Goal: Information Seeking & Learning: Compare options

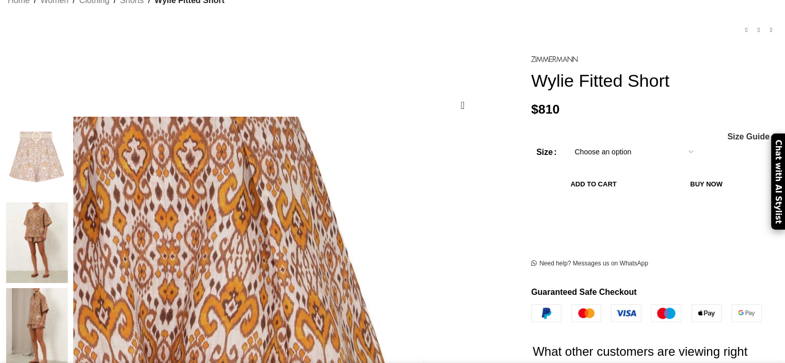
scroll to position [103, 0]
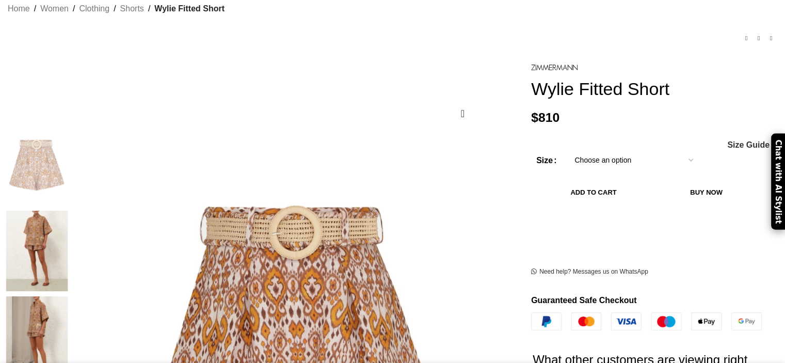
click at [68, 211] on img at bounding box center [36, 251] width 63 height 81
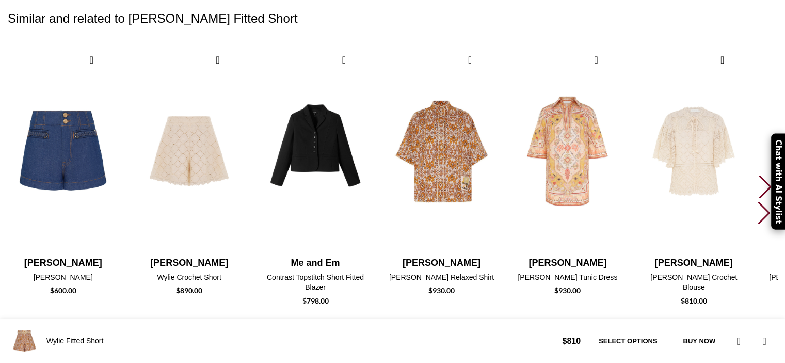
scroll to position [0, 326]
click at [759, 175] on div "Next slide" at bounding box center [766, 186] width 14 height 23
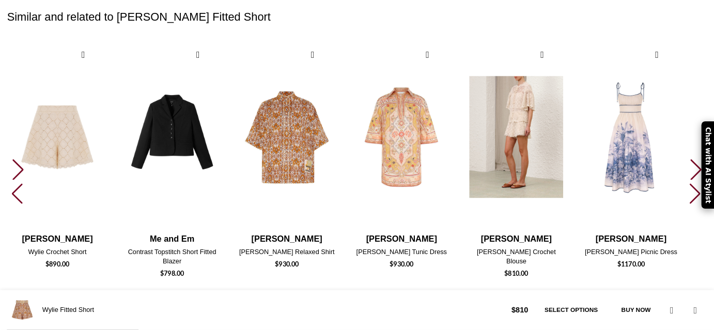
scroll to position [1549, 0]
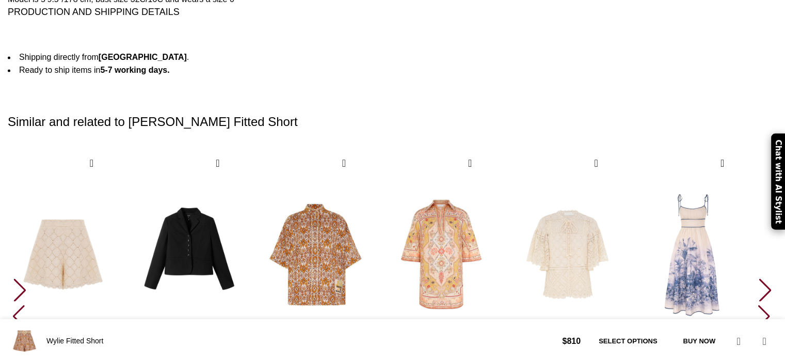
click at [759, 278] on div "Next slide" at bounding box center [766, 289] width 14 height 23
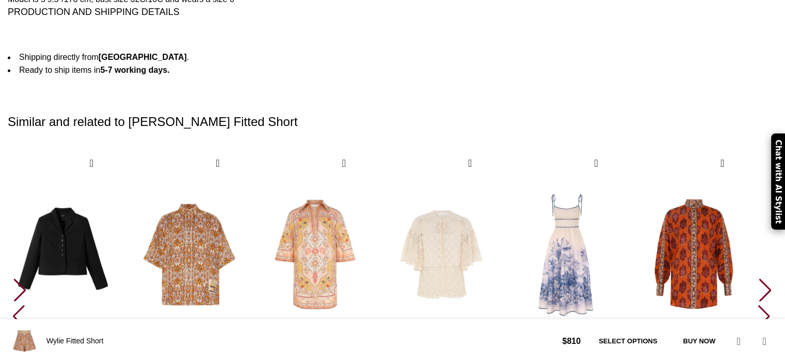
click at [759, 278] on div "Next slide" at bounding box center [766, 289] width 14 height 23
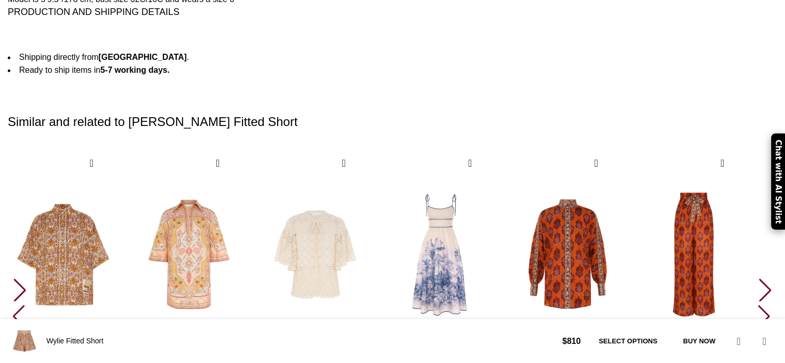
click at [759, 278] on div "Next slide" at bounding box center [766, 289] width 14 height 23
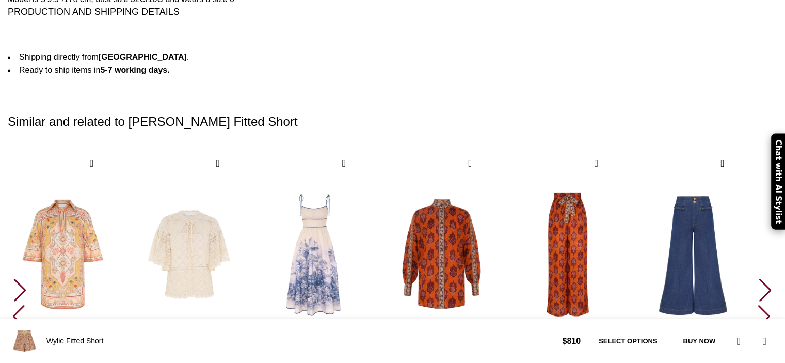
click at [759, 278] on div "Next slide" at bounding box center [766, 289] width 14 height 23
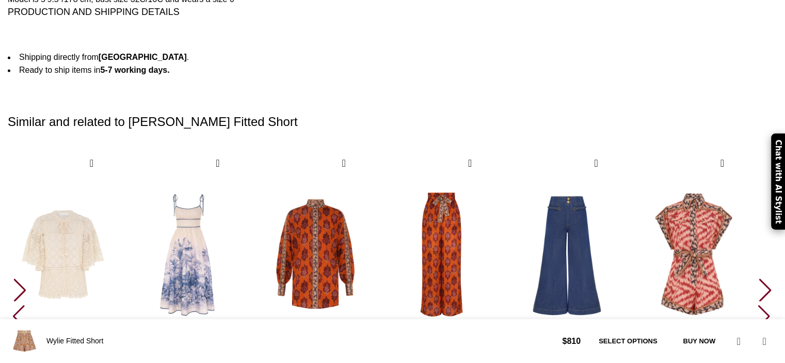
click at [759, 278] on div "Next slide" at bounding box center [766, 289] width 14 height 23
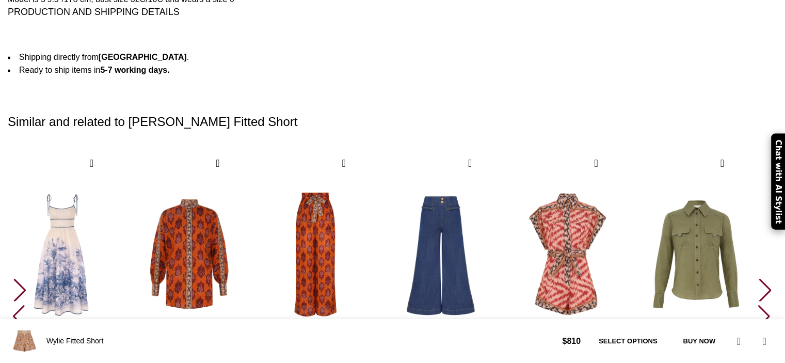
click at [759, 278] on div "Next slide" at bounding box center [766, 289] width 14 height 23
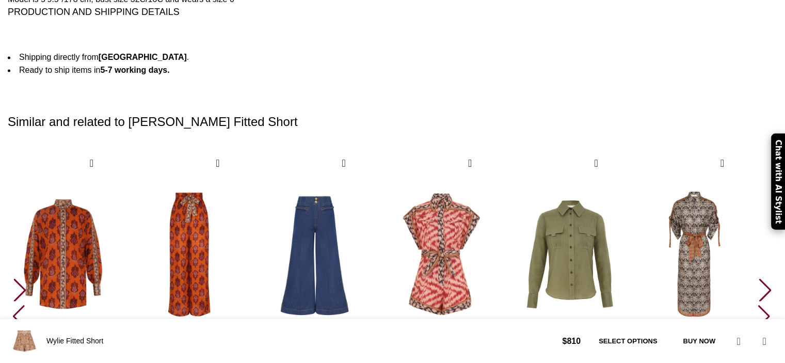
click at [759, 278] on div "Next slide" at bounding box center [766, 289] width 14 height 23
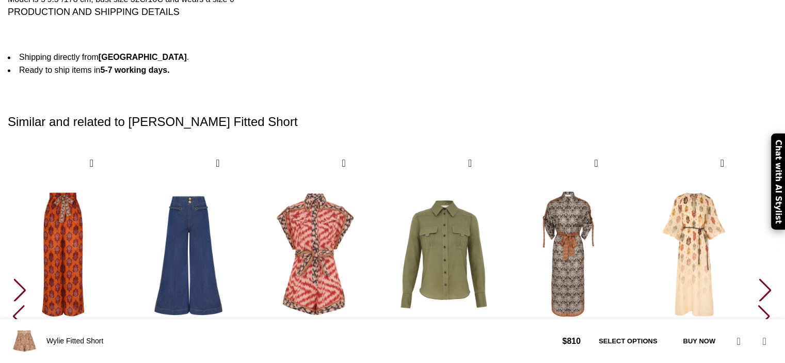
click at [759, 278] on div "Next slide" at bounding box center [766, 289] width 14 height 23
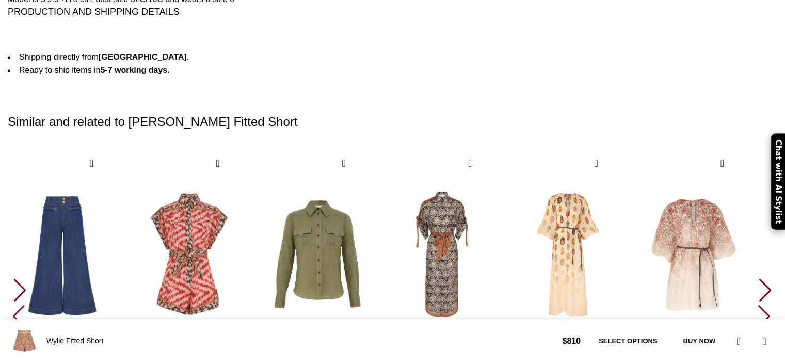
click at [759, 278] on div "Next slide" at bounding box center [766, 289] width 14 height 23
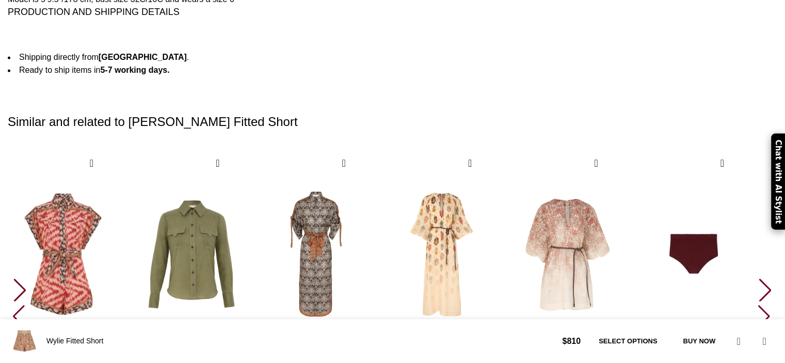
click at [759, 278] on div "Next slide" at bounding box center [766, 289] width 14 height 23
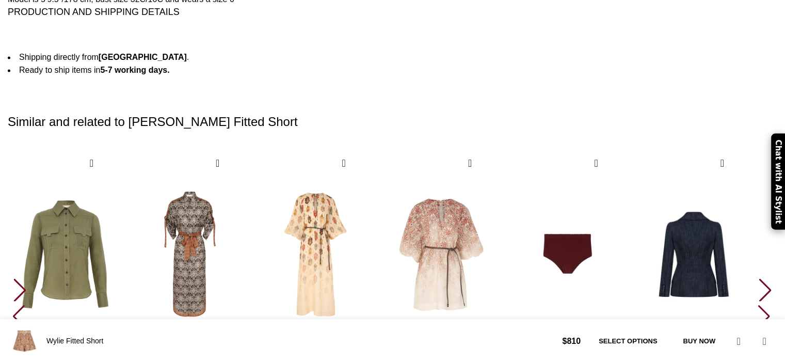
click at [759, 278] on div "Next slide" at bounding box center [766, 289] width 14 height 23
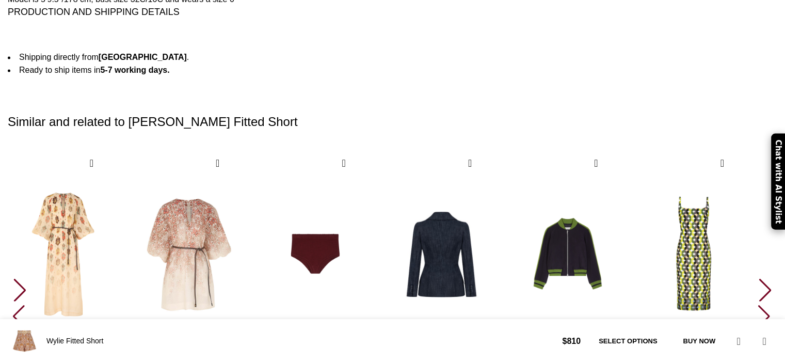
click at [759, 278] on div "Next slide" at bounding box center [766, 289] width 14 height 23
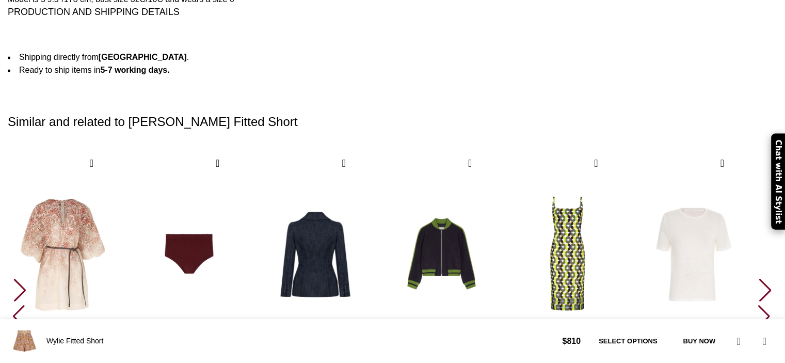
click at [759, 278] on div "Next slide" at bounding box center [766, 289] width 14 height 23
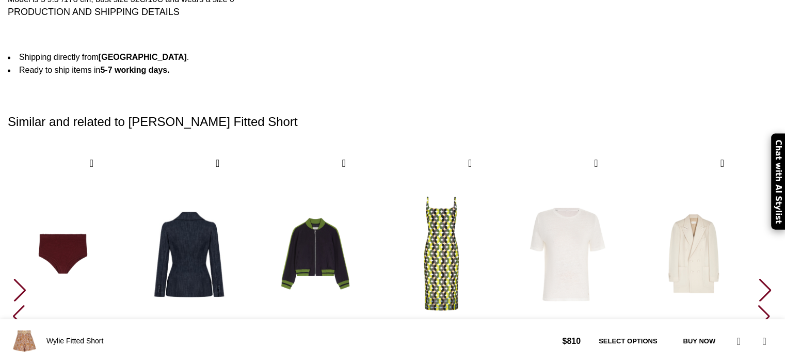
click at [759, 278] on div "Next slide" at bounding box center [766, 289] width 14 height 23
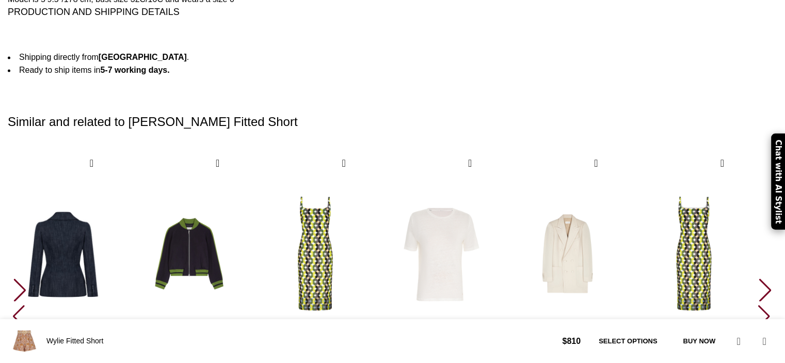
click at [759, 278] on div "Next slide" at bounding box center [766, 289] width 14 height 23
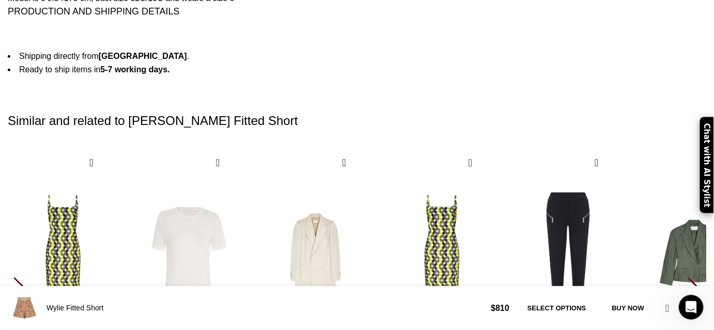
scroll to position [0, 435]
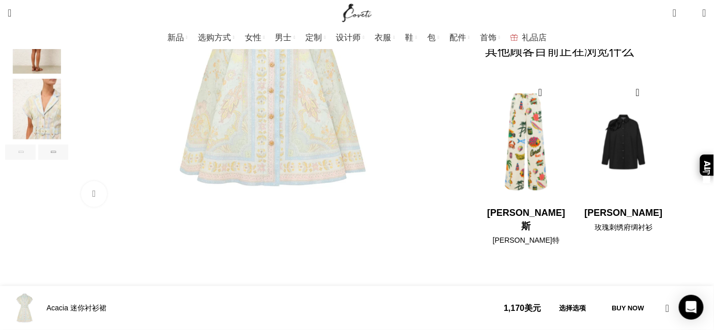
scroll to position [281, 0]
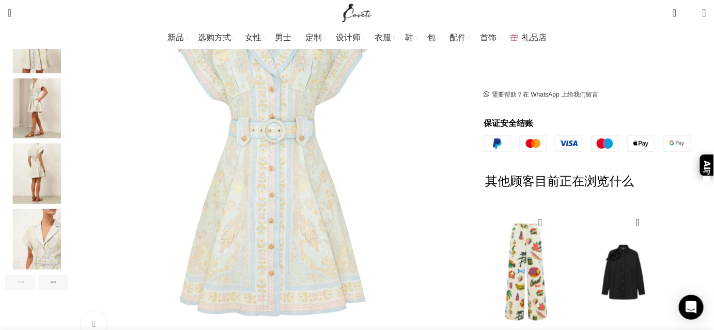
click at [68, 92] on img "3 / 8" at bounding box center [36, 108] width 63 height 60
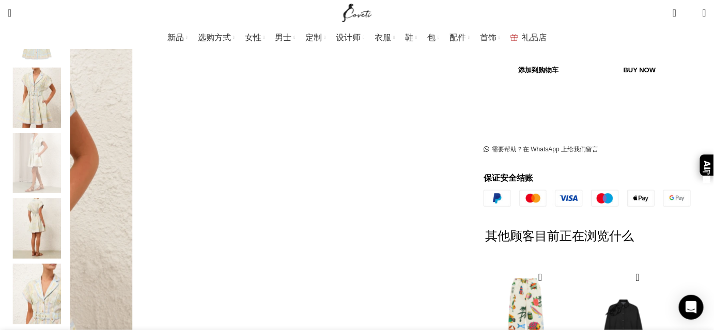
scroll to position [93, 0]
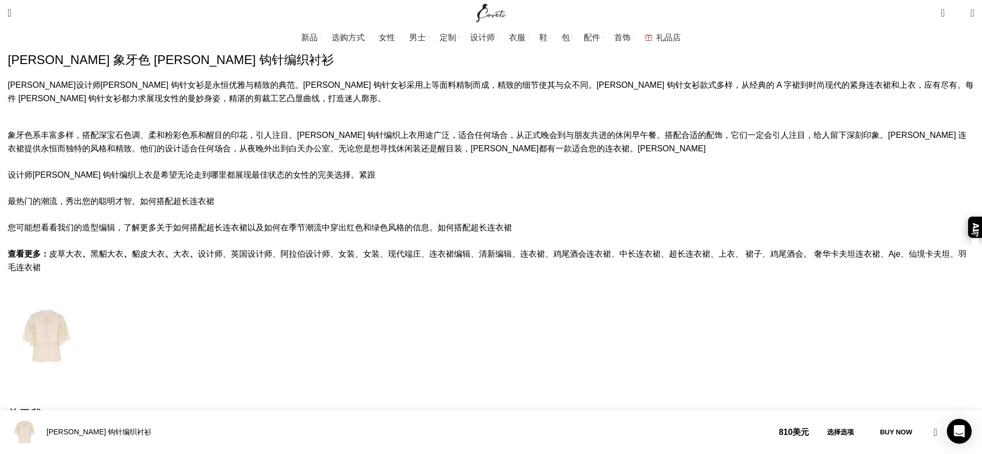
scroll to position [904, 0]
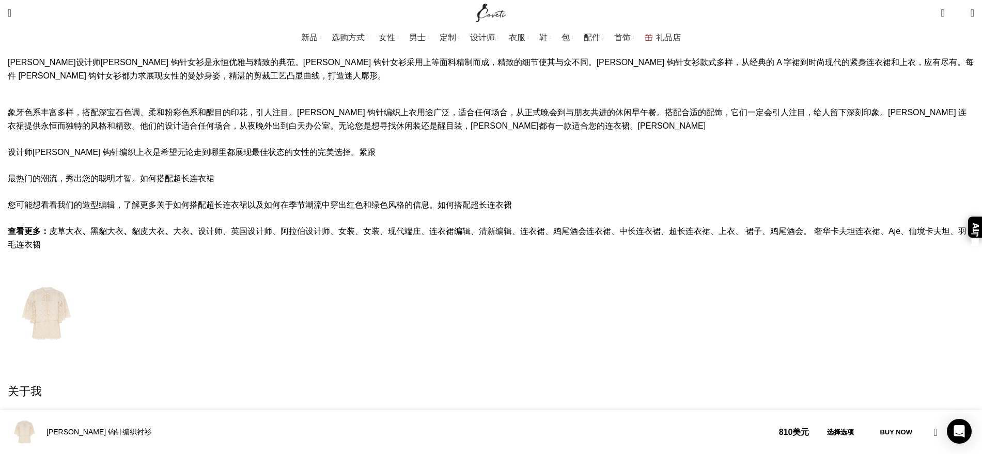
drag, startPoint x: 301, startPoint y: 307, endPoint x: 419, endPoint y: 286, distance: 120.1
click at [364, 301] on div "齐默尔曼 女士 Wylie 钩针编织衬衫 Zimmermann 象牙色 Wylie 钩针编织衬衫 Zimmermann 设计师 Wylie 钩针女衫是永恒优雅…" at bounding box center [491, 352] width 966 height 812
click at [467, 362] on div "关于我" at bounding box center [491, 392] width 966 height 16
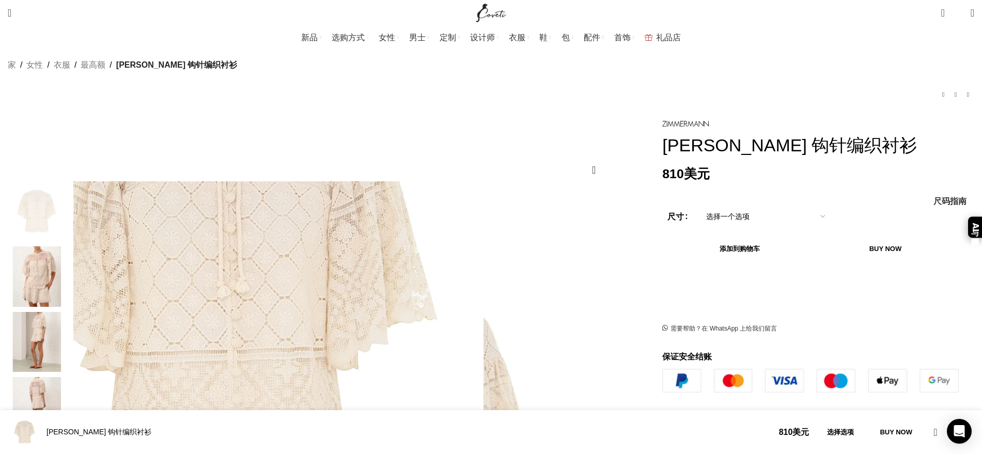
scroll to position [0, 0]
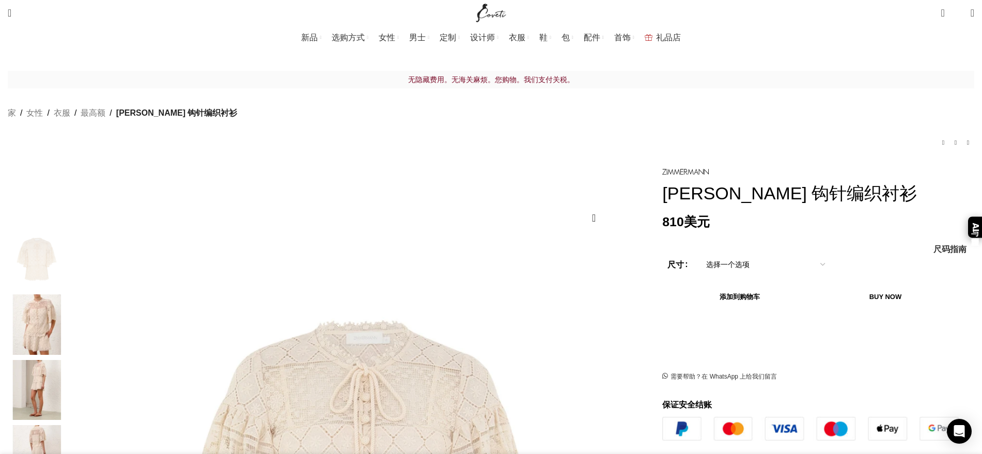
click at [68, 310] on img "2 / 7" at bounding box center [36, 324] width 63 height 60
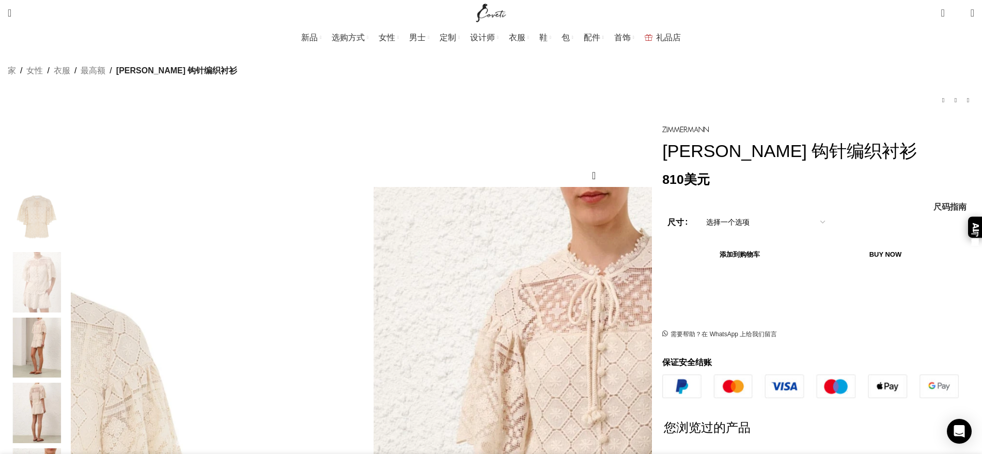
scroll to position [65, 0]
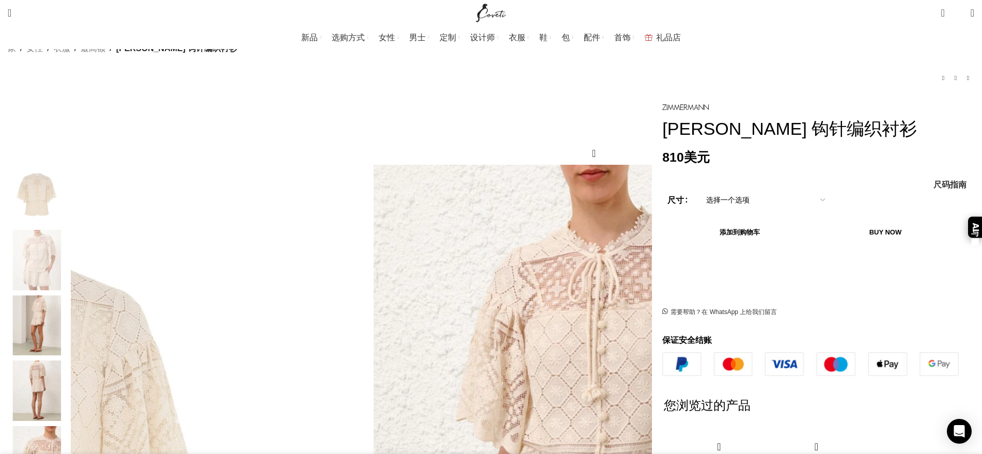
click at [68, 310] on img "3 / 7" at bounding box center [36, 325] width 63 height 60
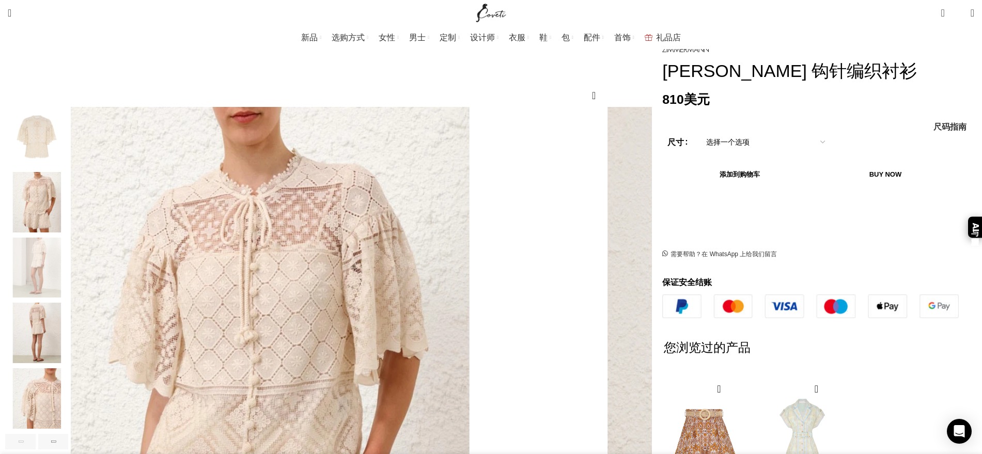
scroll to position [0, 326]
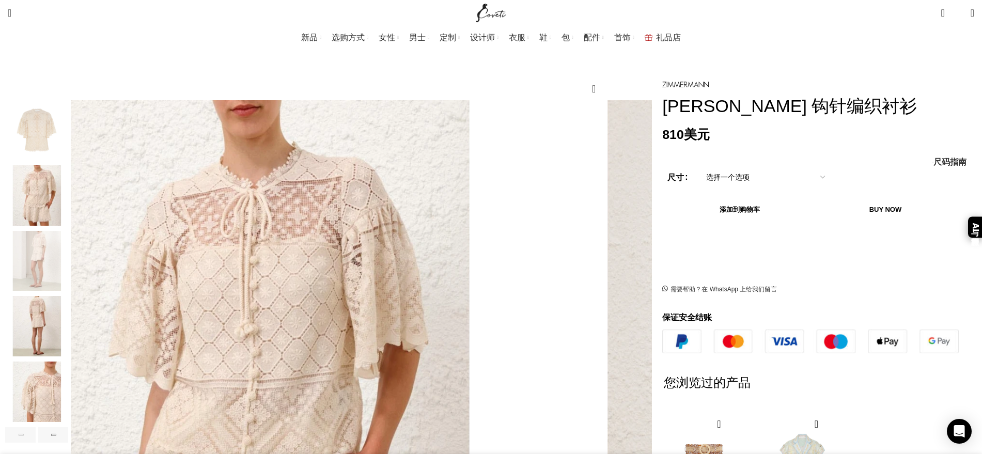
click at [68, 310] on img "4 / 7" at bounding box center [36, 326] width 63 height 60
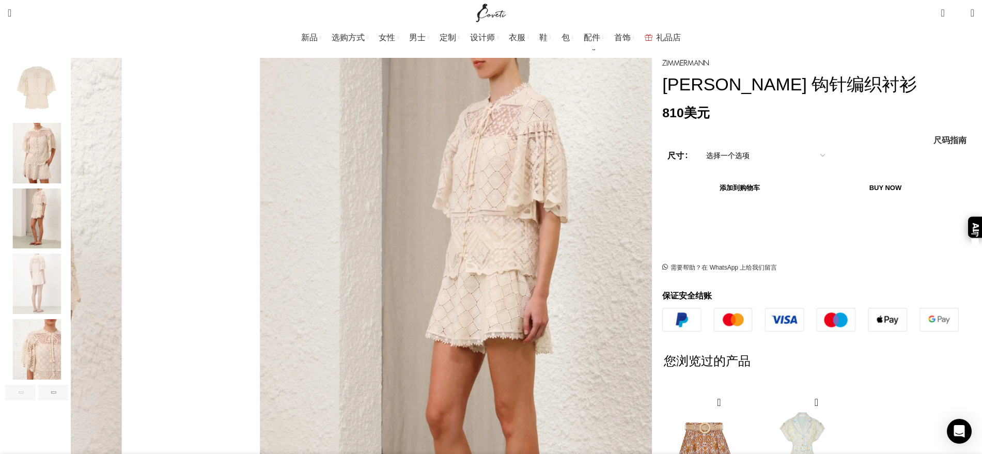
scroll to position [194, 0]
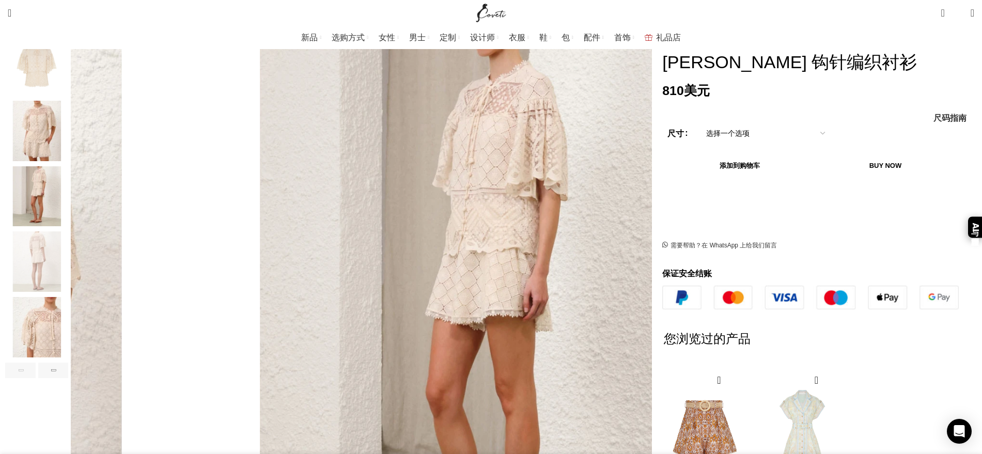
click at [68, 323] on img "5 / 7" at bounding box center [36, 327] width 63 height 60
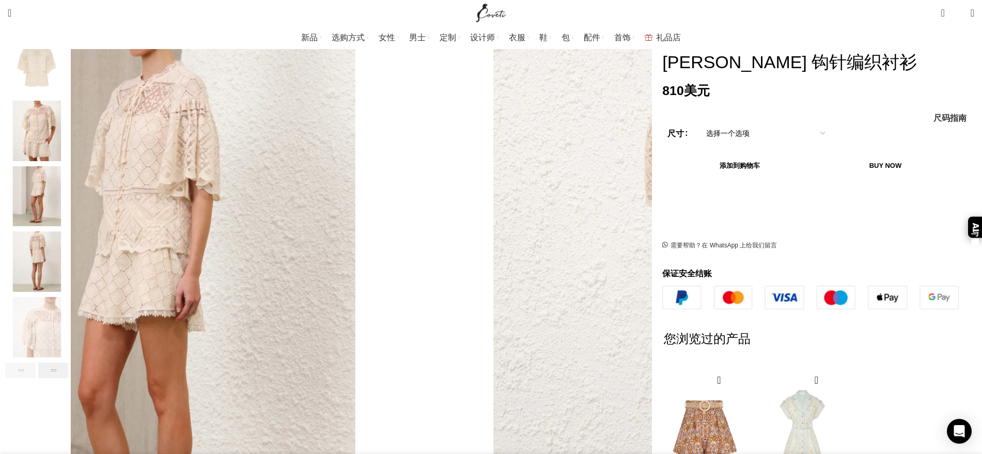
click at [69, 362] on div "下一张幻灯片" at bounding box center [53, 369] width 30 height 15
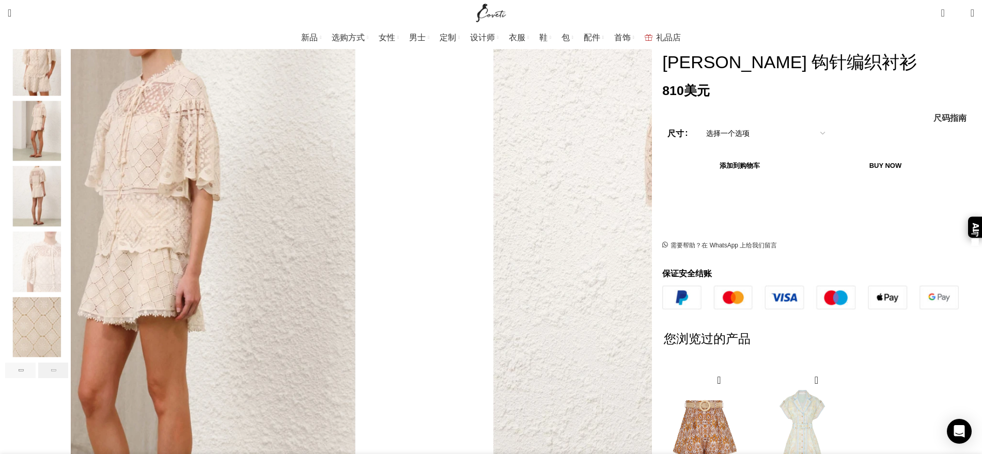
click at [69, 362] on div "下一张幻灯片" at bounding box center [53, 369] width 30 height 15
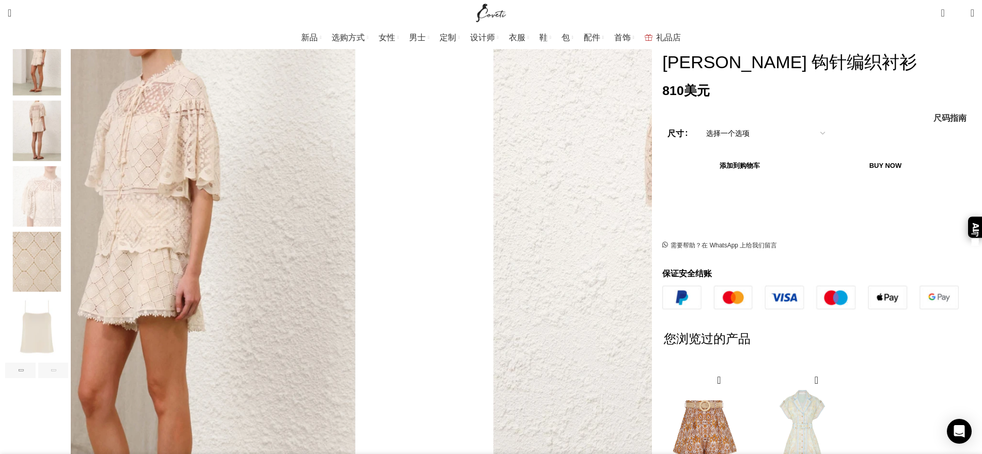
click at [69, 362] on div "下一张幻灯片" at bounding box center [53, 369] width 30 height 15
click at [68, 323] on img "7 / 7" at bounding box center [36, 327] width 63 height 60
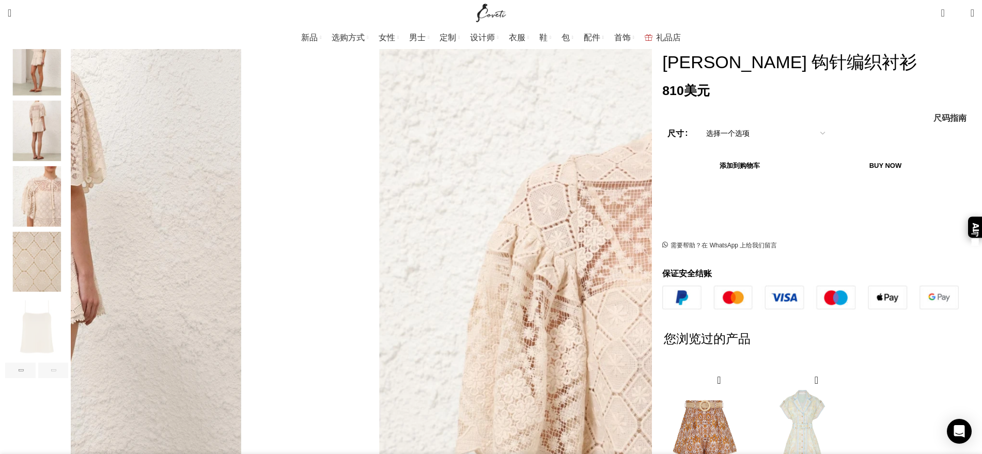
click at [69, 362] on div "下一张幻灯片" at bounding box center [53, 369] width 30 height 15
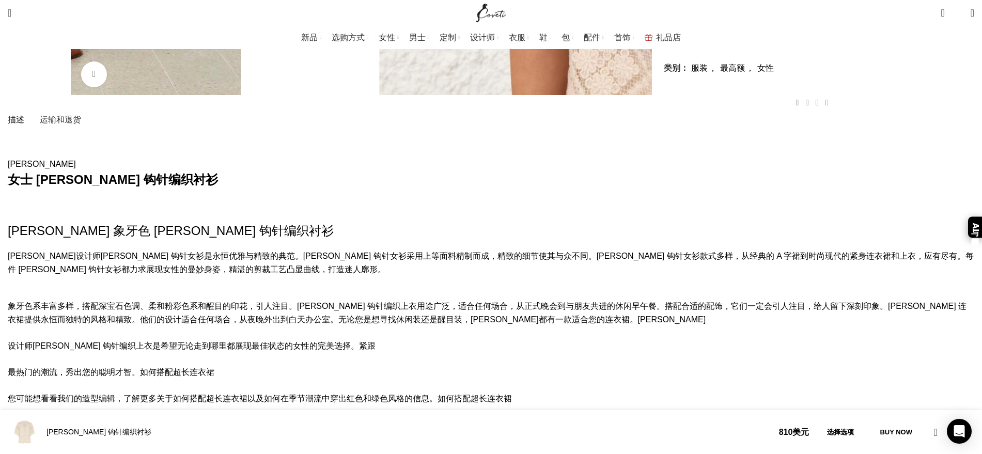
scroll to position [0, 435]
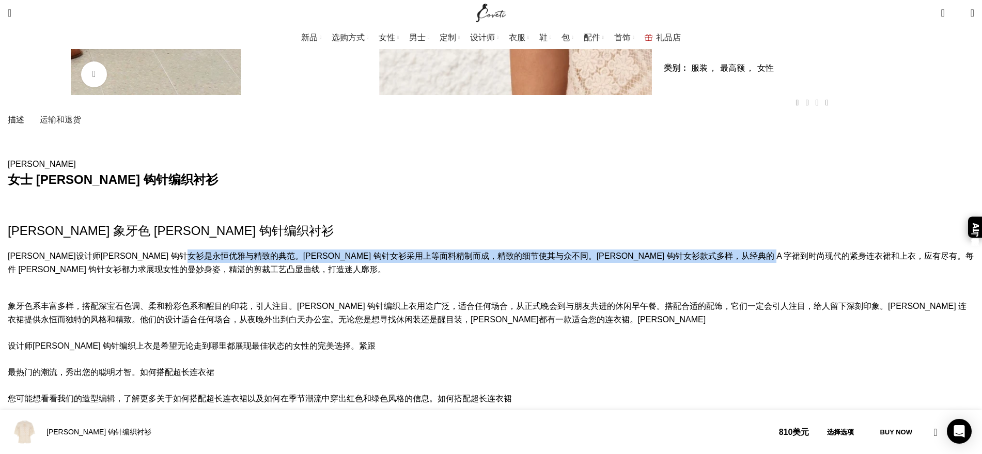
drag, startPoint x: 271, startPoint y: 161, endPoint x: 339, endPoint y: 165, distance: 68.3
click at [339, 251] on font "Wylie 钩针女衫是永恒优雅与精致的典范。Wylie 钩针女衫采用上等面料精制而成，精致的细节使其与众不同。Wylie 钩针女衫款式多样，从经典的 A 字裙…" at bounding box center [491, 262] width 966 height 22
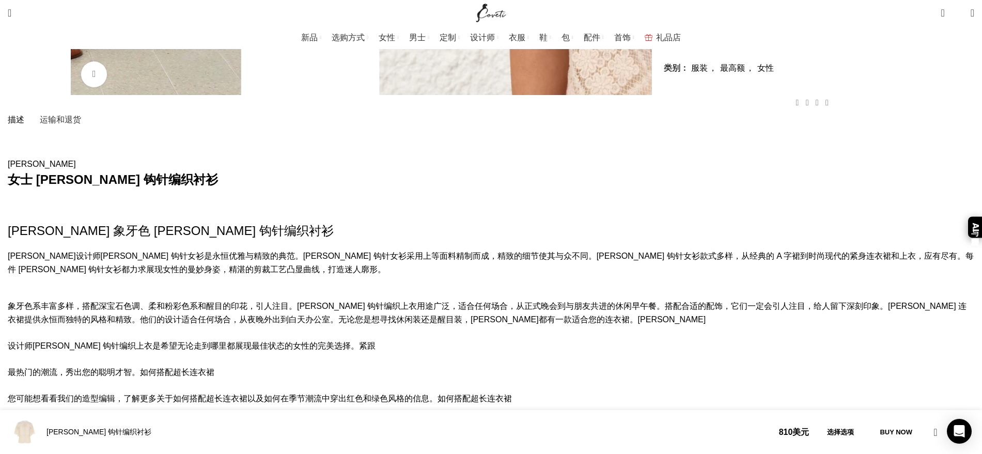
click at [339, 251] on font "Wylie 钩针女衫是永恒优雅与精致的典范。Wylie 钩针女衫采用上等面料精制而成，精致的细节使其与众不同。Wylie 钩针女衫款式多样，从经典的 A 字裙…" at bounding box center [491, 262] width 966 height 22
drag, startPoint x: 246, startPoint y: 198, endPoint x: 422, endPoint y: 198, distance: 176.6
click at [422, 302] on font "象牙色系丰富多样，搭配深宝石色调、柔和粉彩色系和醒目的印花，引人注目。Wylie 钩针编织上衣用途广泛，适合任何场合，从正式晚会到与朋友共进的休闲早午餐。搭配…" at bounding box center [357, 306] width 698 height 9
drag, startPoint x: 426, startPoint y: 222, endPoint x: 421, endPoint y: 225, distance: 6.3
click at [426, 299] on p "象牙色系丰富多样，搭配深宝石色调、柔和粉彩色系和醒目的印花，引人注目。Wylie 钩针编织上衣用途广泛，适合任何场合，从正式晚会到与朋友共进的休闲早午餐。搭配…" at bounding box center [491, 378] width 966 height 159
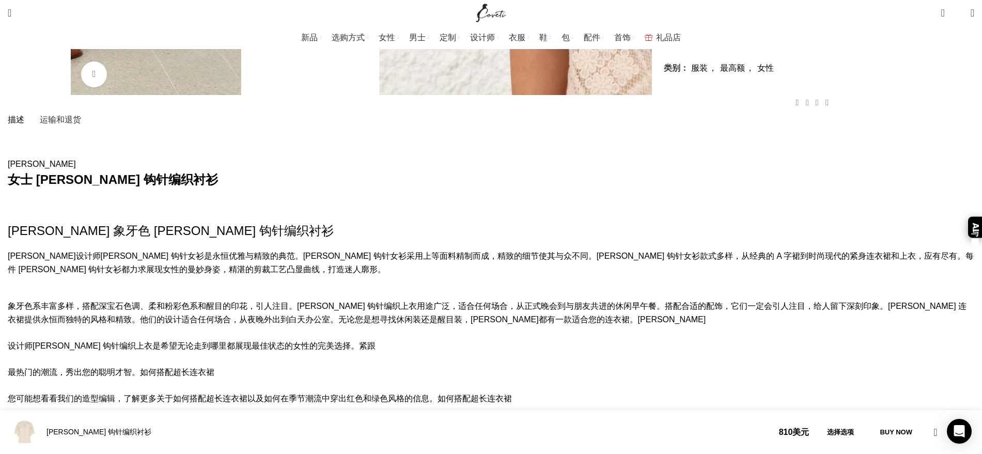
drag, startPoint x: 233, startPoint y: 234, endPoint x: 403, endPoint y: 240, distance: 170.0
click at [403, 299] on p "象牙色系丰富多样，搭配深宝石色调、柔和粉彩色系和醒目的印花，引人注目。Wylie 钩针编织上衣用途广泛，适合任何场合，从正式晚会到与朋友共进的休闲早午餐。搭配…" at bounding box center [491, 378] width 966 height 159
click at [396, 299] on p "象牙色系丰富多样，搭配深宝石色调、柔和粉彩色系和醒目的印花，引人注目。Wylie 钩针编织上衣用途广泛，适合任何场合，从正式晚会到与朋友共进的休闲早午餐。搭配…" at bounding box center [491, 378] width 966 height 159
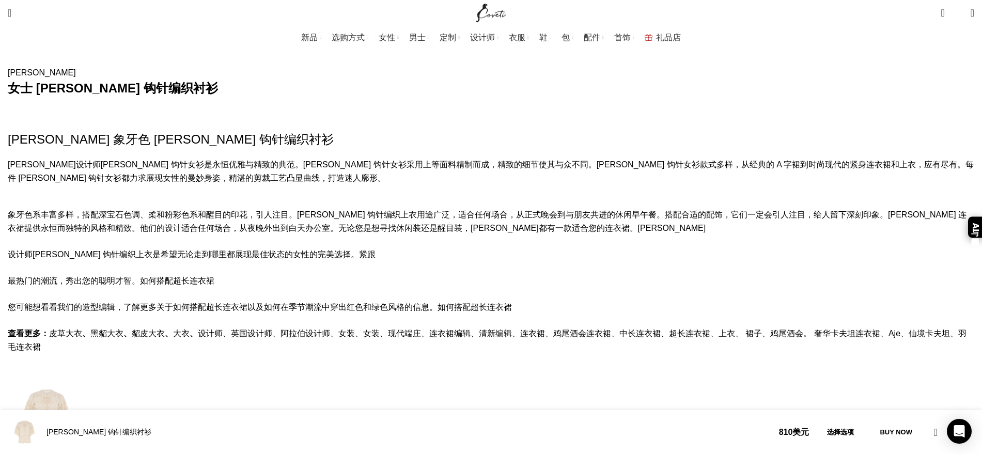
scroll to position [904, 0]
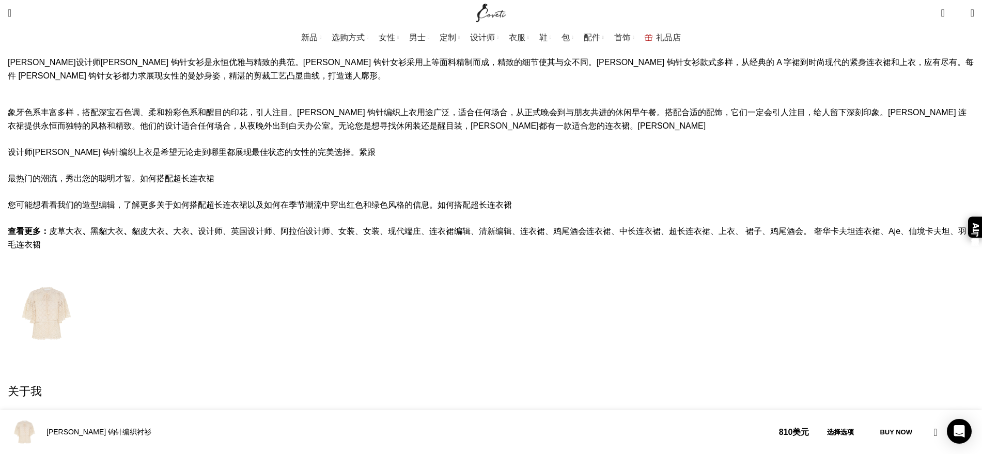
drag, startPoint x: 209, startPoint y: 310, endPoint x: 356, endPoint y: 307, distance: 147.7
click at [356, 362] on font "这款茶色 Wylie 钩针上衣来自我们 2025 度假泳装系列。这款钩针上衣采用圆领设计，配有自系领带，前襟中央饰有钩针纽扣，领口、袖口和衣身下摆饰有扇贝边。" at bounding box center [328, 424] width 641 height 9
click at [465, 362] on font "这款茶色 Wylie 钩针上衣来自我们 2025 度假泳装系列。这款钩针上衣采用圆领设计，配有自系领带，前襟中央饰有钩针纽扣，领口、袖口和衣身下摆饰有扇贝边。" at bounding box center [328, 424] width 641 height 9
drag, startPoint x: 214, startPoint y: 307, endPoint x: 314, endPoint y: 306, distance: 100.7
click at [314, 362] on font "这款茶色 Wylie 钩针上衣来自我们 2025 度假泳装系列。这款钩针上衣采用圆领设计，配有自系领带，前襟中央饰有钩针纽扣，领口、袖口和衣身下摆饰有扇贝边。" at bounding box center [328, 424] width 641 height 9
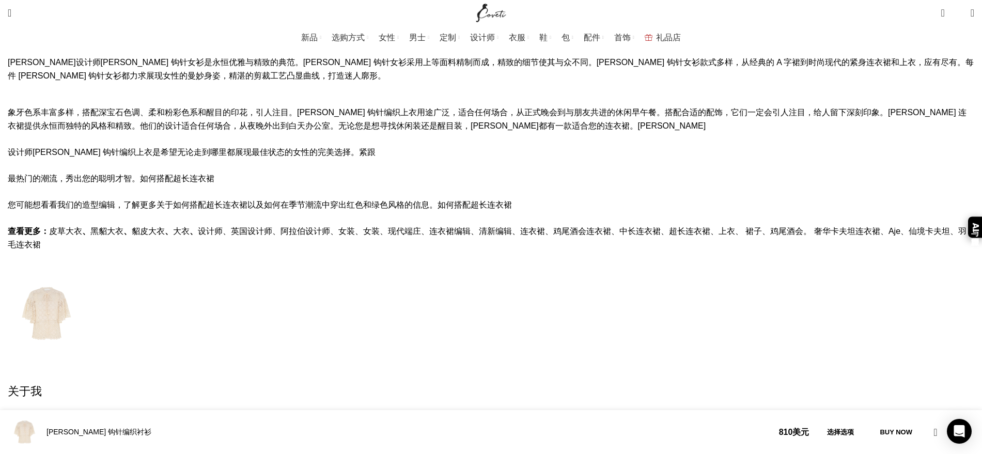
click at [447, 297] on div "齐默尔曼 女士 Wylie 钩针编织衬衫 Zimmermann 象牙色 Wylie 钩针编织衬衫 Zimmermann 设计师 Wylie 钩针女衫是永恒优雅…" at bounding box center [491, 352] width 966 height 812
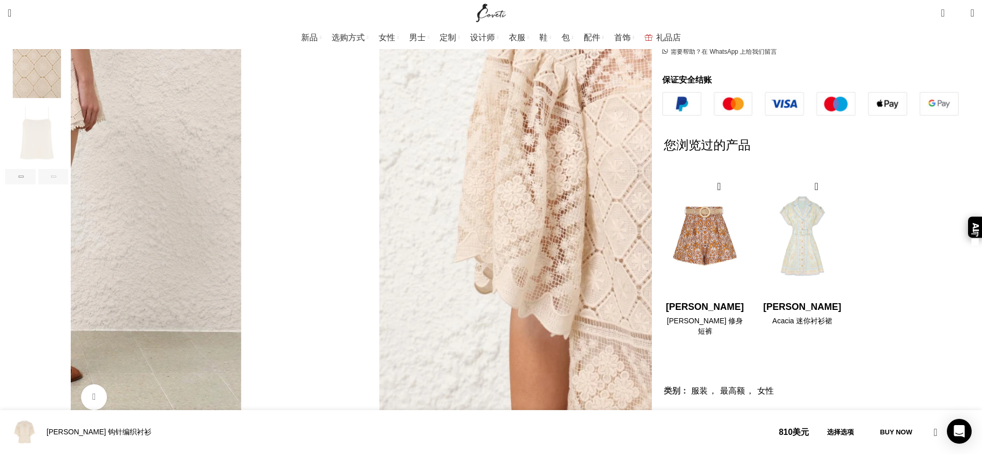
scroll to position [0, 0]
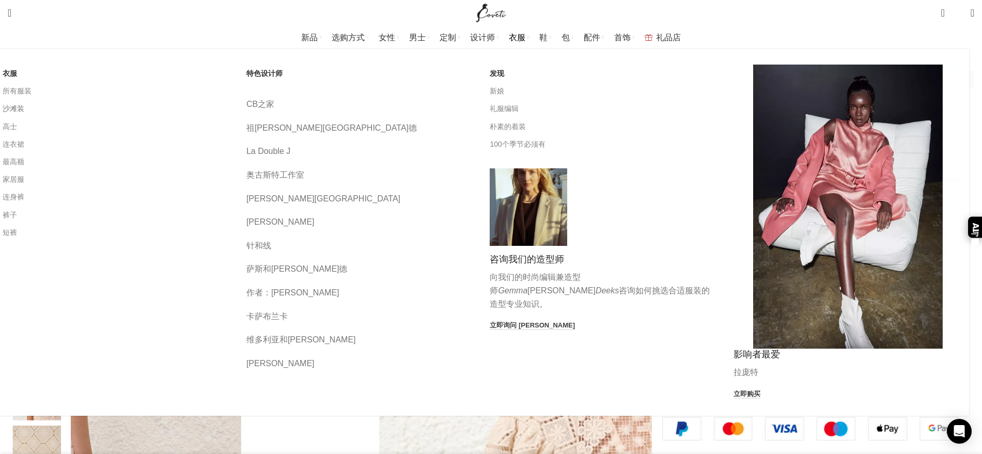
click at [24, 107] on font "沙滩装" at bounding box center [14, 108] width 22 height 8
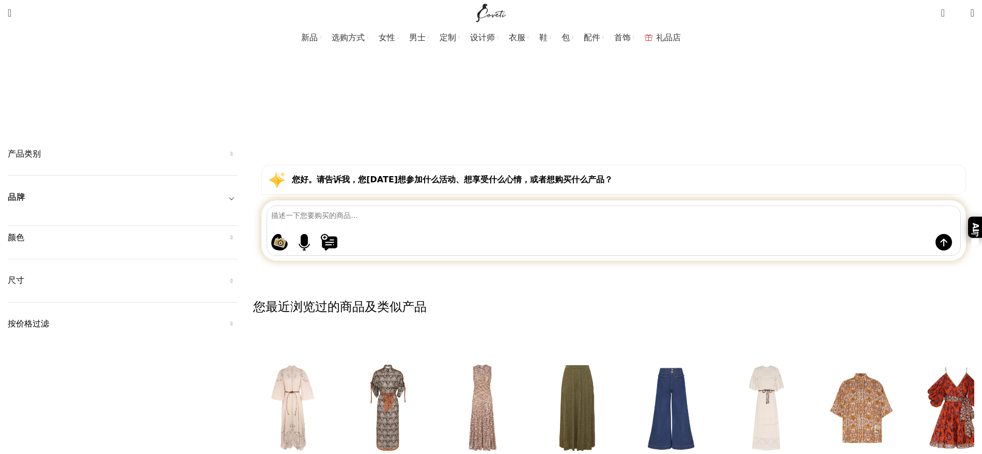
click at [238, 148] on h5 "产品类别" at bounding box center [123, 153] width 230 height 11
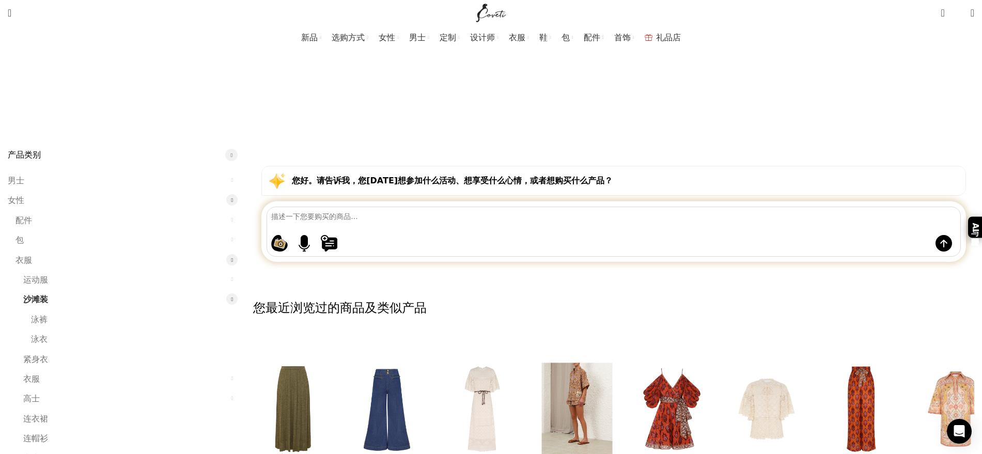
click at [618, 345] on img "10 / 30" at bounding box center [577, 409] width 82 height 128
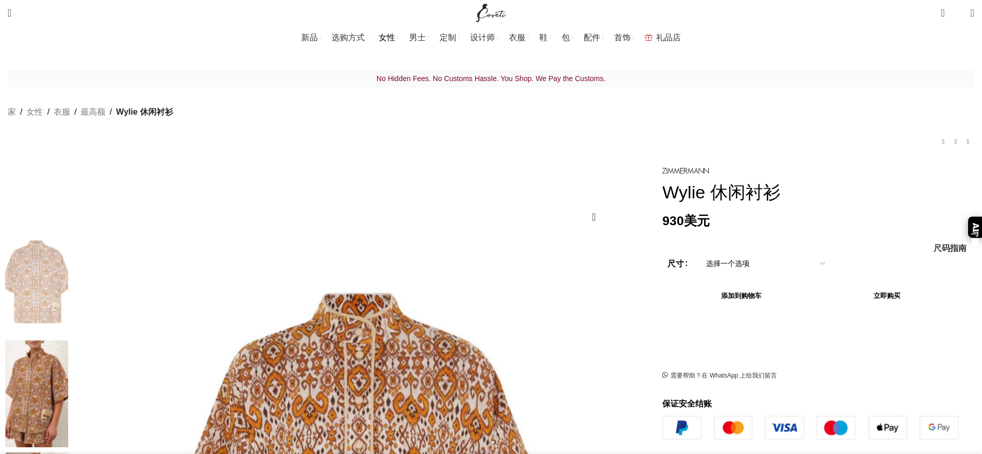
click at [395, 33] on span "女性" at bounding box center [386, 38] width 17 height 10
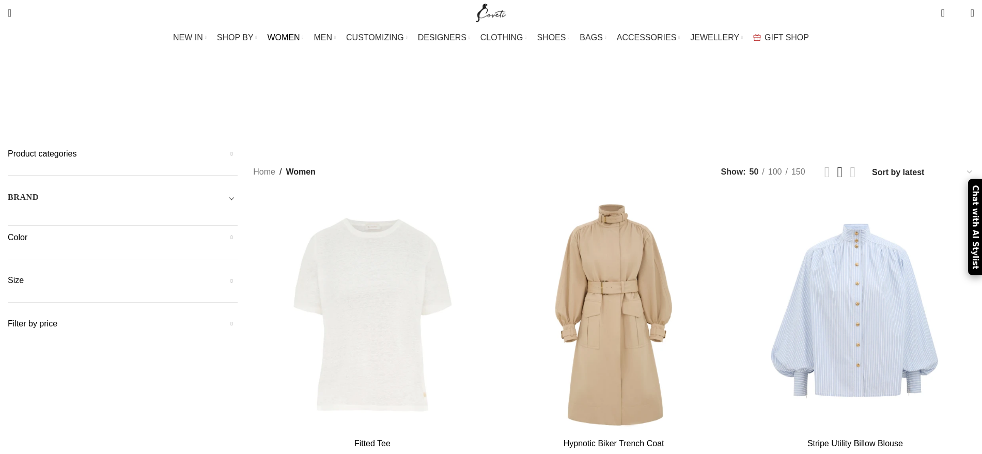
click at [238, 191] on div "BRAND" at bounding box center [123, 200] width 230 height 19
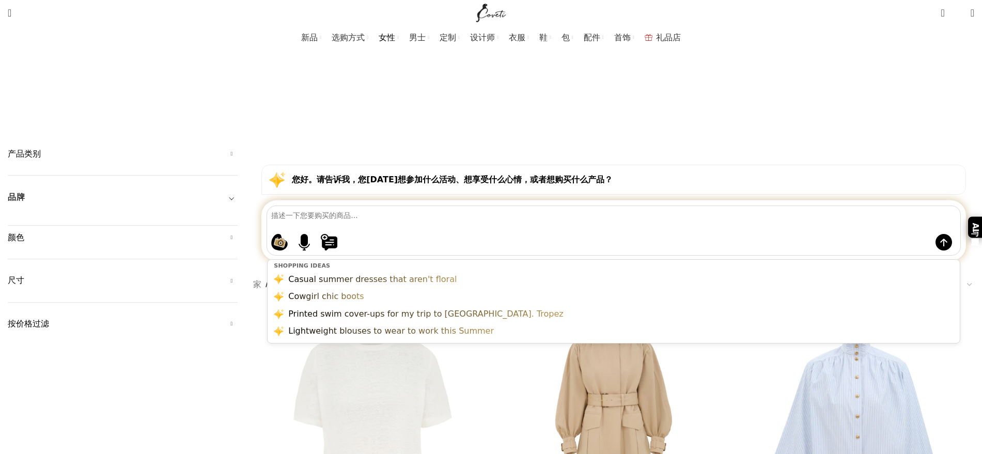
click at [448, 206] on textarea at bounding box center [615, 215] width 689 height 18
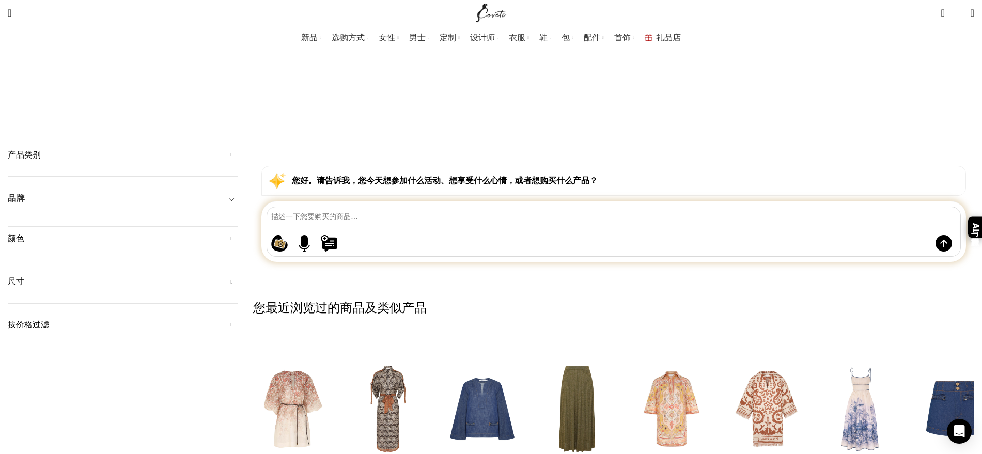
click at [41, 150] on font "产品类别" at bounding box center [24, 154] width 33 height 9
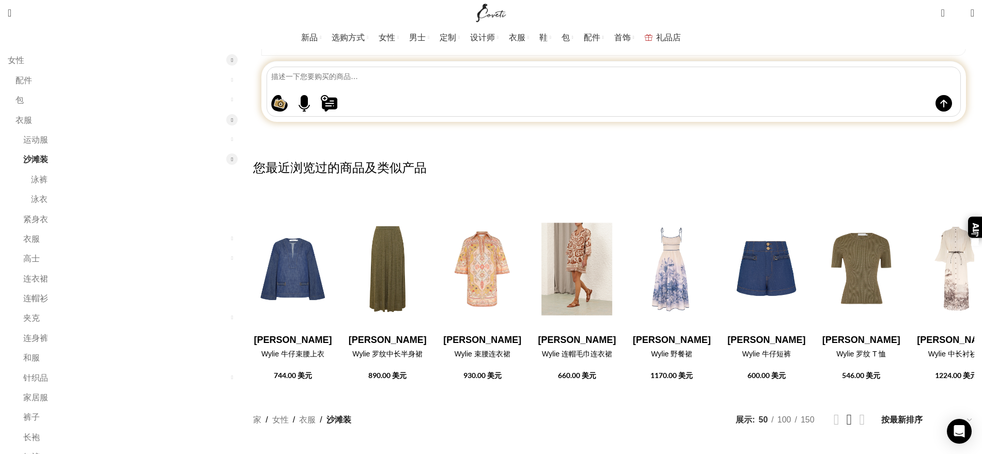
scroll to position [258, 0]
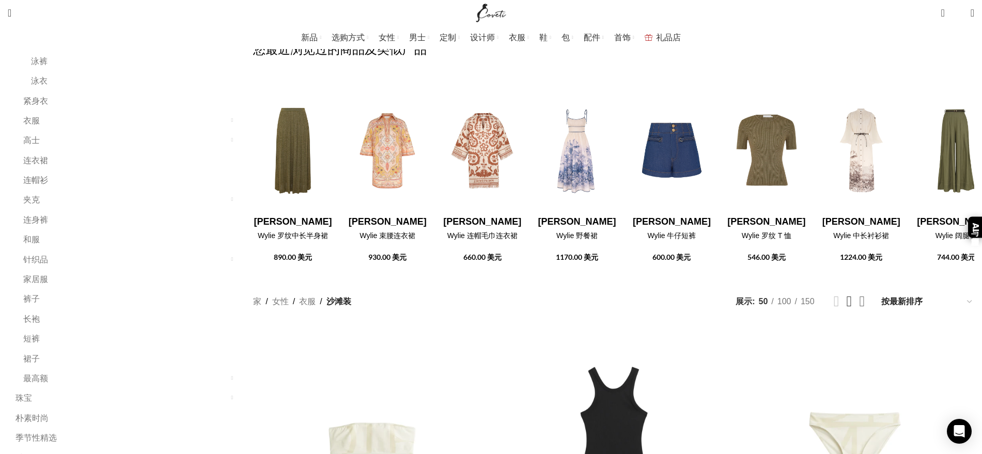
click at [859, 294] on link "网格视图 4" at bounding box center [862, 301] width 6 height 15
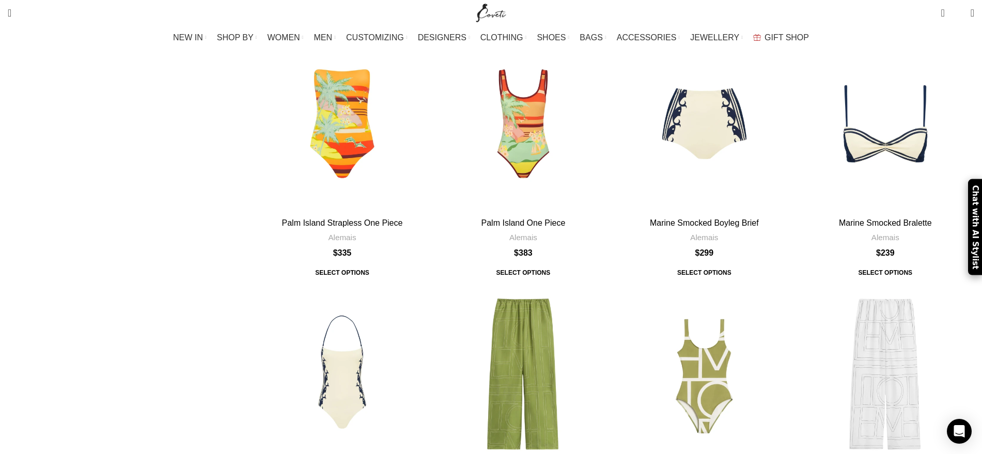
scroll to position [2001, 0]
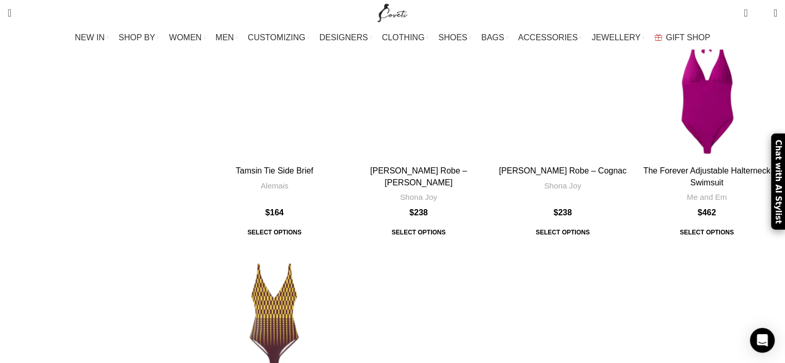
scroll to position [1962, 0]
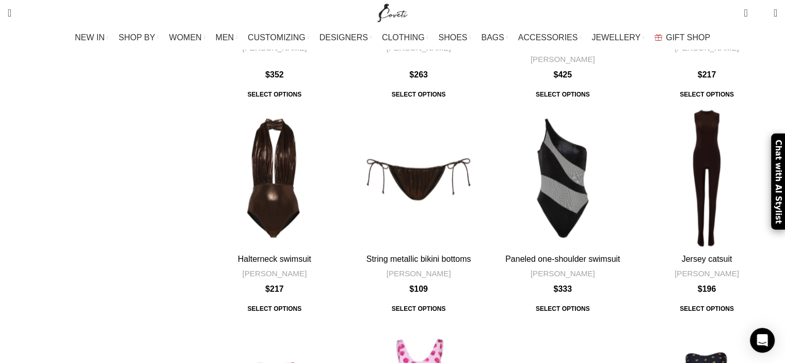
scroll to position [2014, 0]
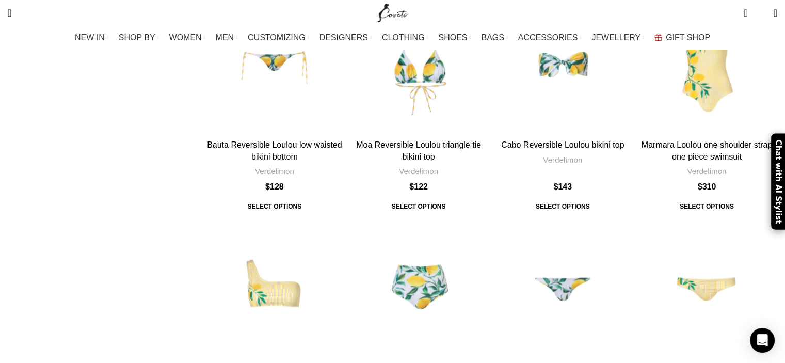
scroll to position [2014, 0]
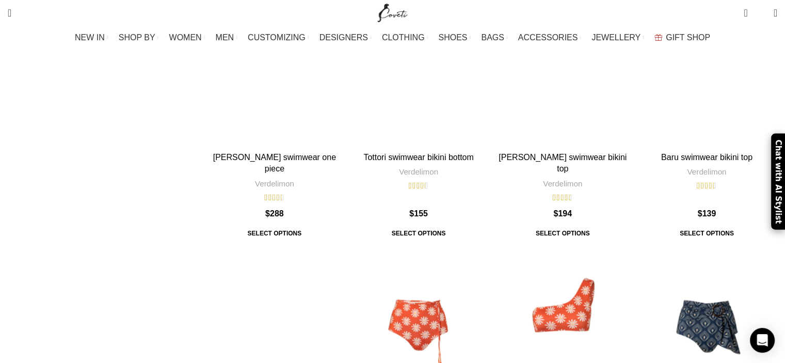
scroll to position [2169, 0]
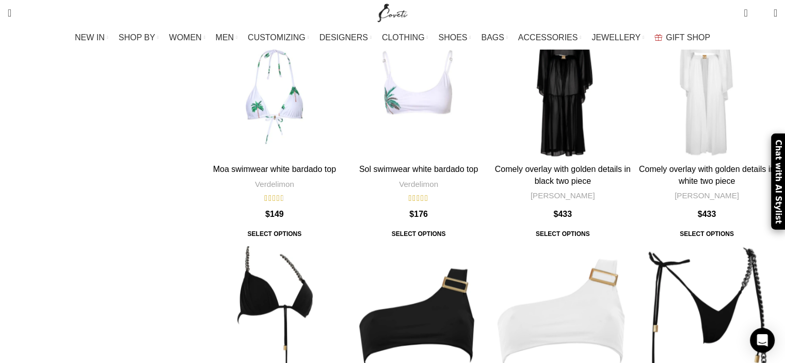
scroll to position [2117, 0]
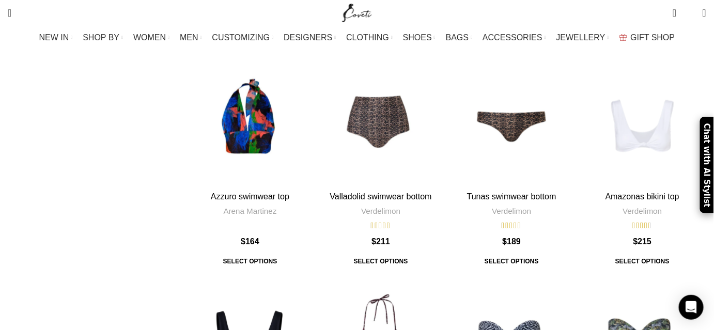
scroll to position [2206, 0]
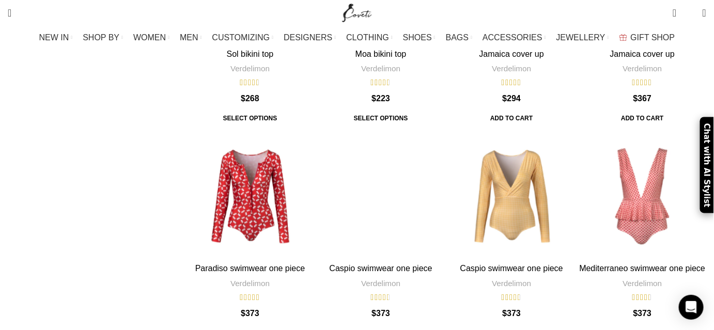
scroll to position [2018, 0]
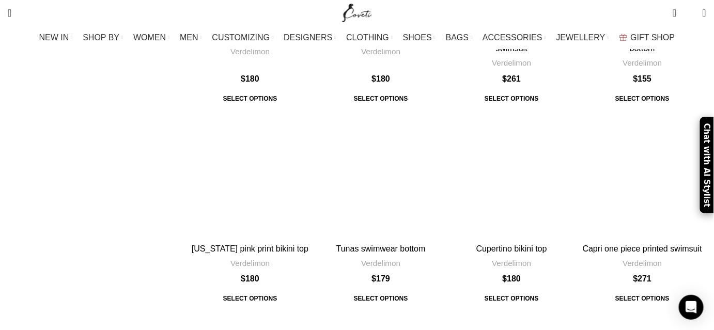
scroll to position [2159, 0]
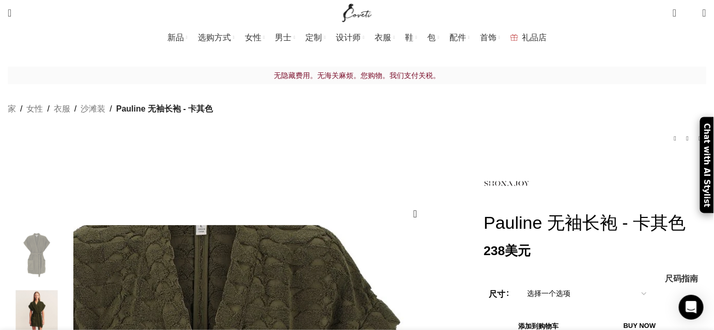
scroll to position [140, 0]
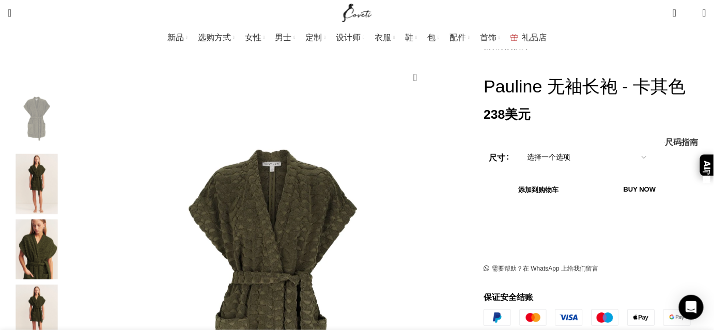
click at [68, 174] on img "2 / 7" at bounding box center [36, 184] width 63 height 60
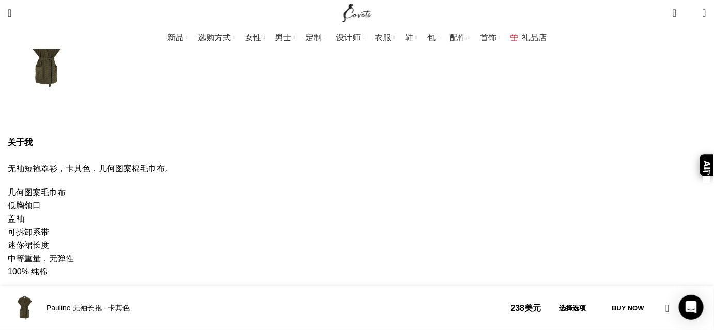
scroll to position [0, 326]
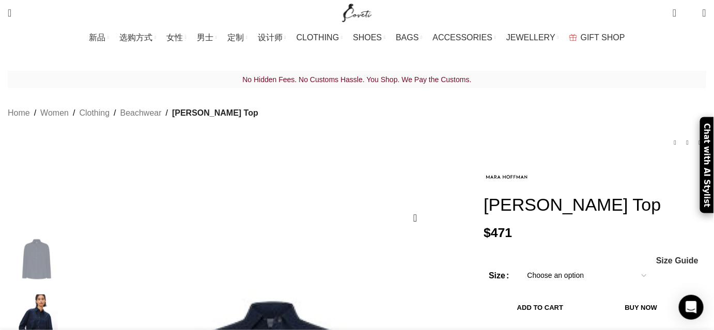
scroll to position [234, 0]
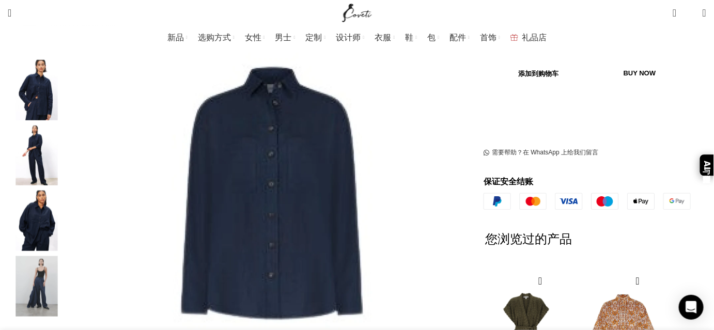
click at [68, 141] on img "3 / 5" at bounding box center [36, 155] width 63 height 60
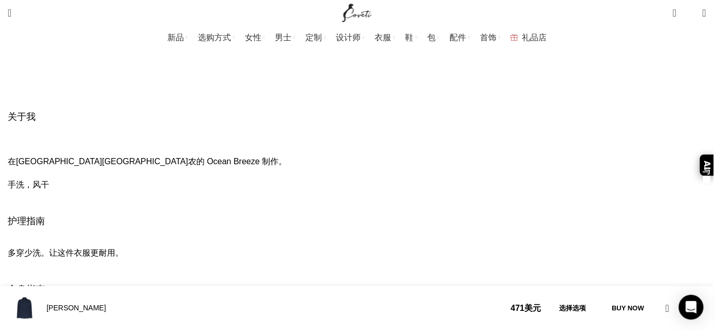
scroll to position [1314, 0]
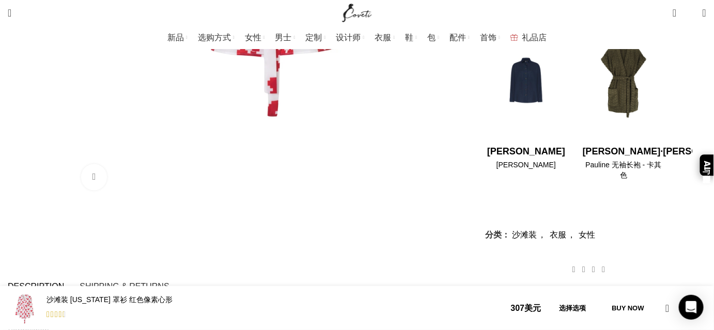
scroll to position [657, 0]
